Goal: Navigation & Orientation: Find specific page/section

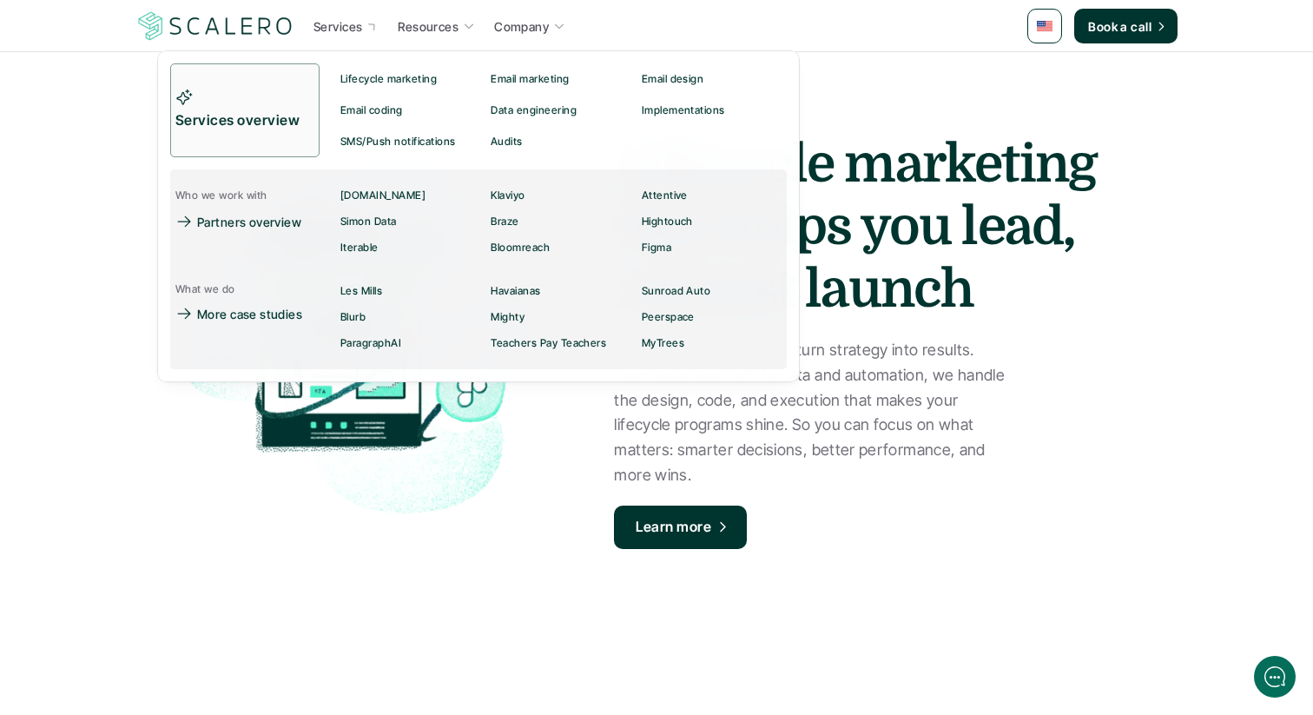
click at [351, 36] on div "Services" at bounding box center [338, 26] width 49 height 21
click at [484, 138] on link "SMS/Push notifications" at bounding box center [410, 141] width 150 height 31
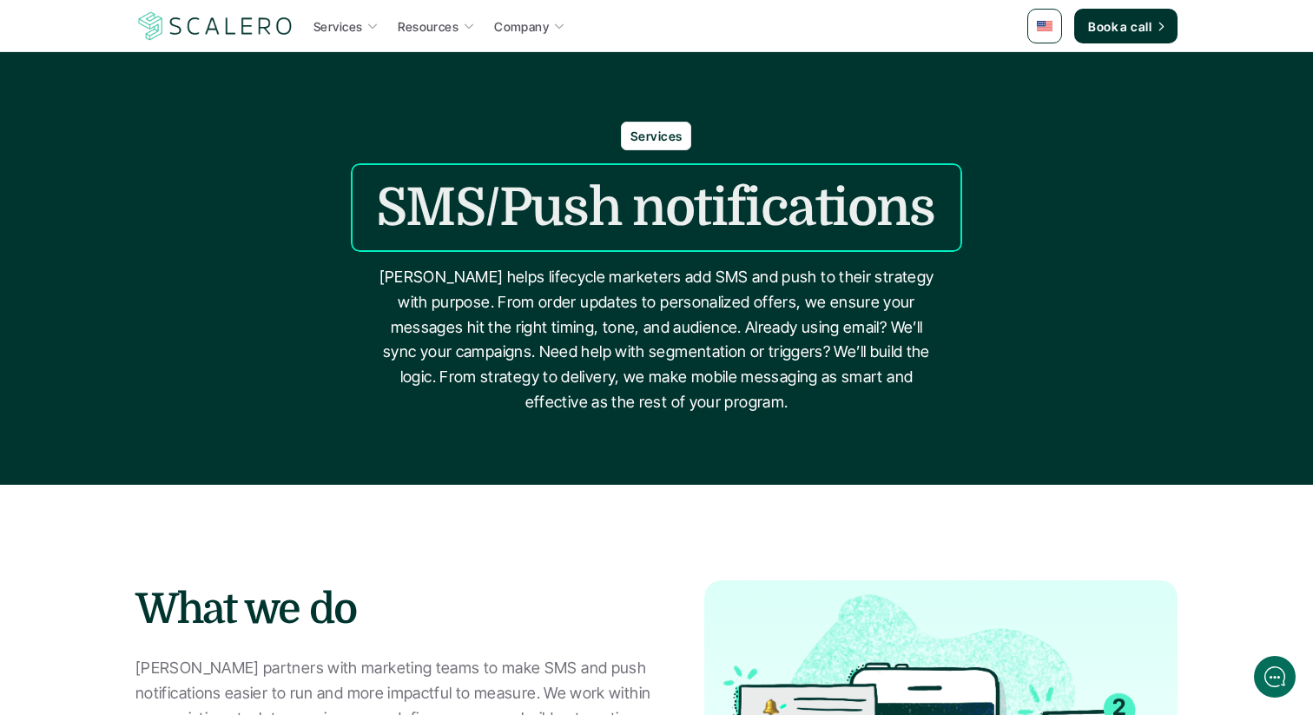
click at [329, 23] on p "Services" at bounding box center [338, 26] width 49 height 18
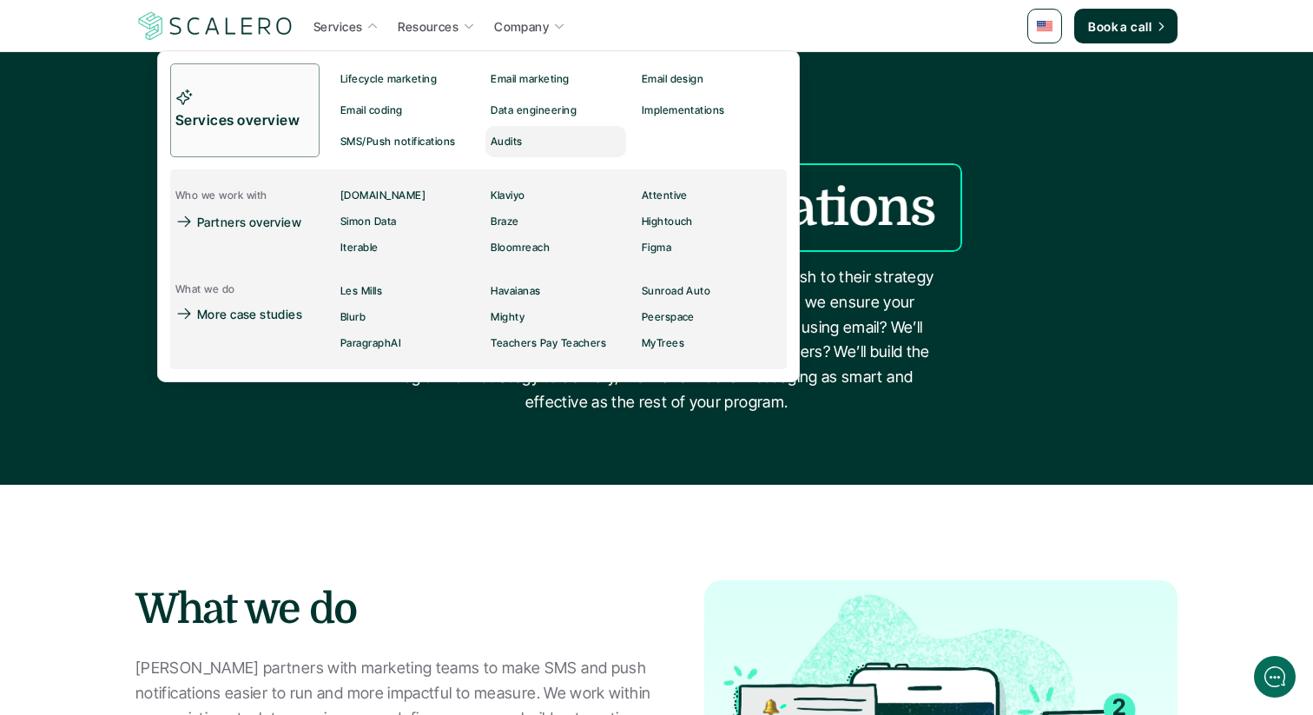
click at [512, 142] on p "Audits" at bounding box center [507, 142] width 32 height 12
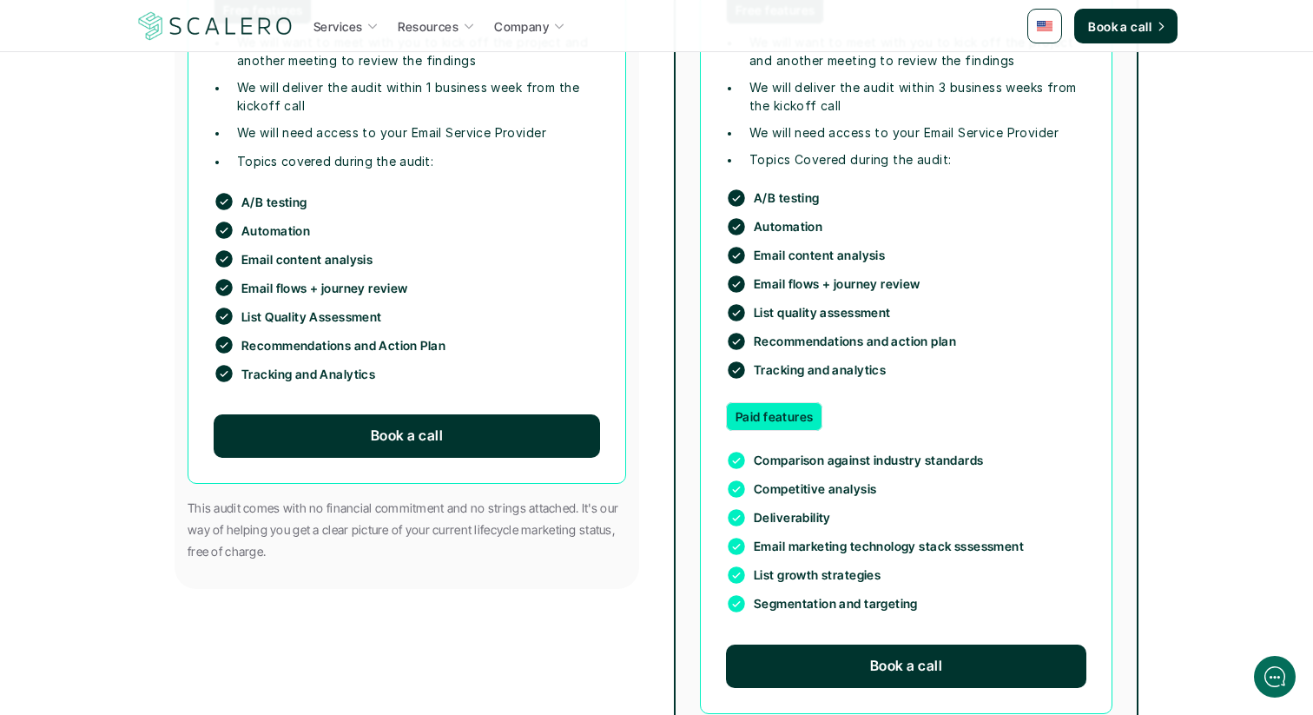
scroll to position [816, 0]
